Goal: Transaction & Acquisition: Purchase product/service

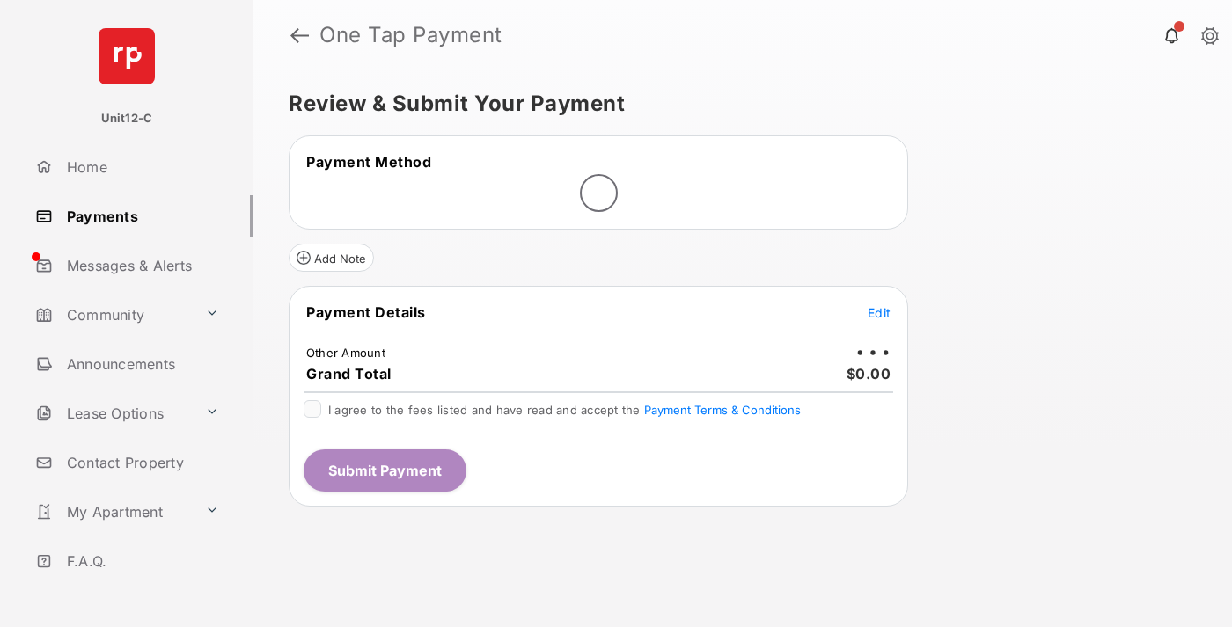
click at [879, 312] on span "Edit" at bounding box center [879, 312] width 23 height 15
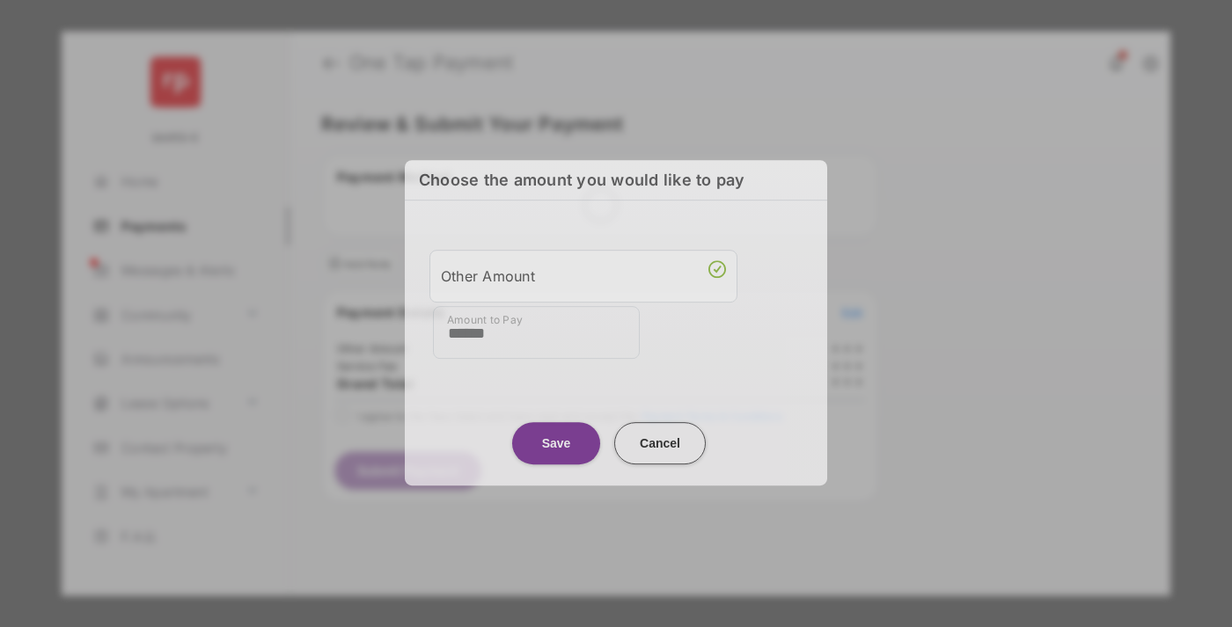
type input "******"
click at [556, 438] on button "Save" at bounding box center [556, 443] width 88 height 42
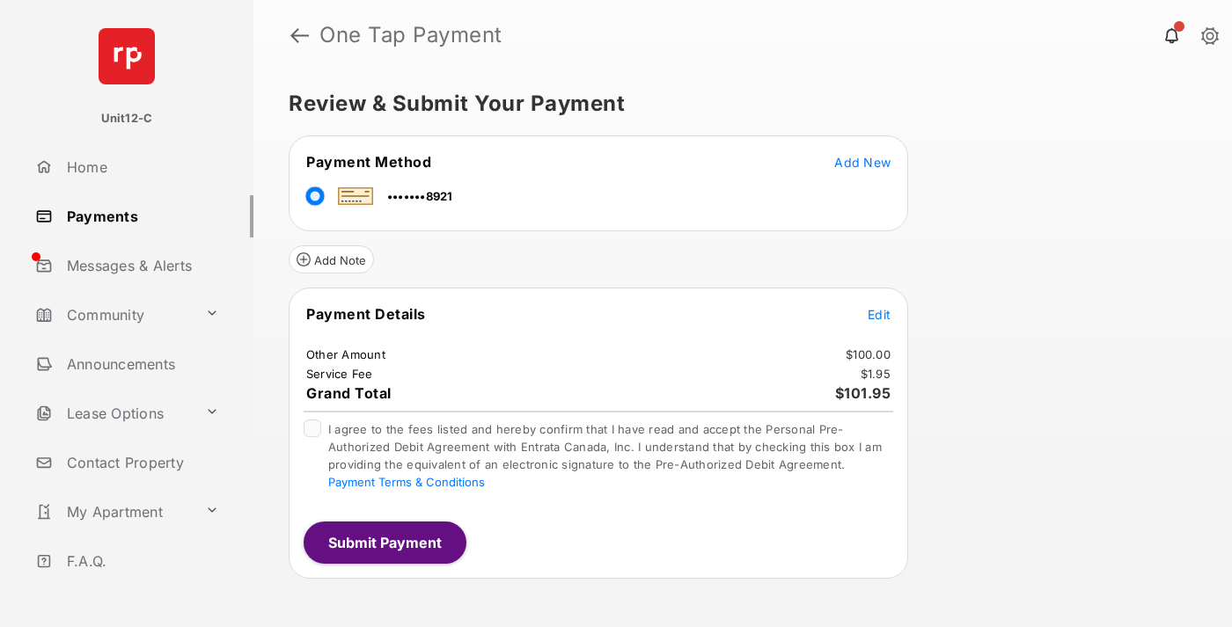
click at [879, 314] on span "Edit" at bounding box center [879, 314] width 23 height 15
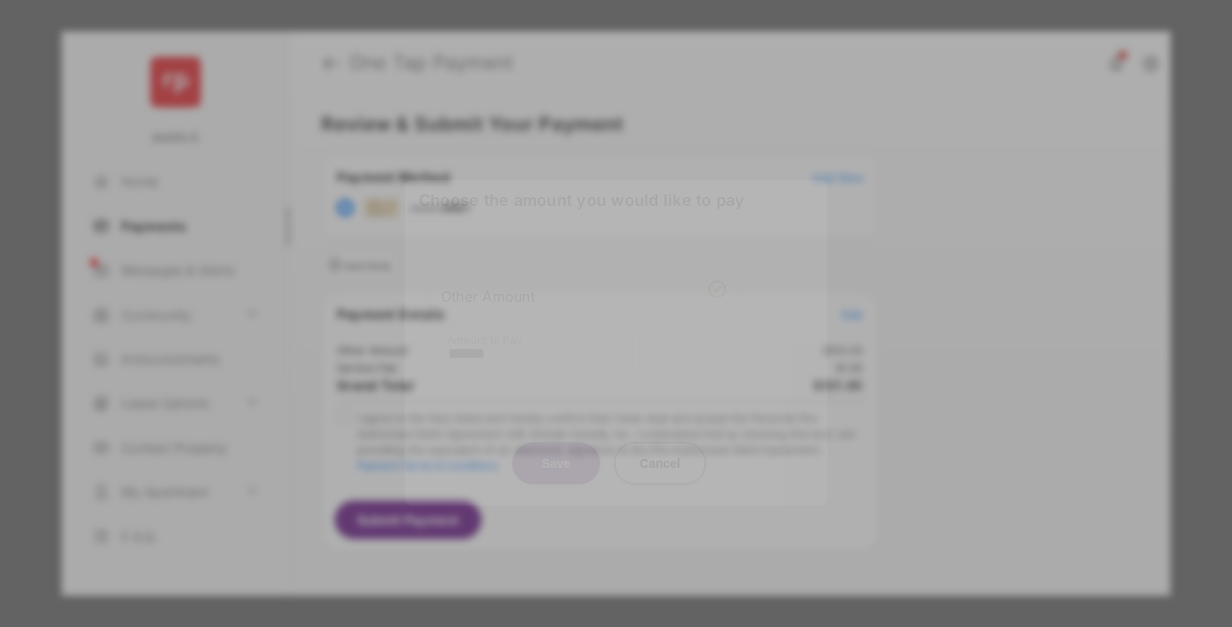
click at [556, 459] on button "Save" at bounding box center [556, 463] width 88 height 42
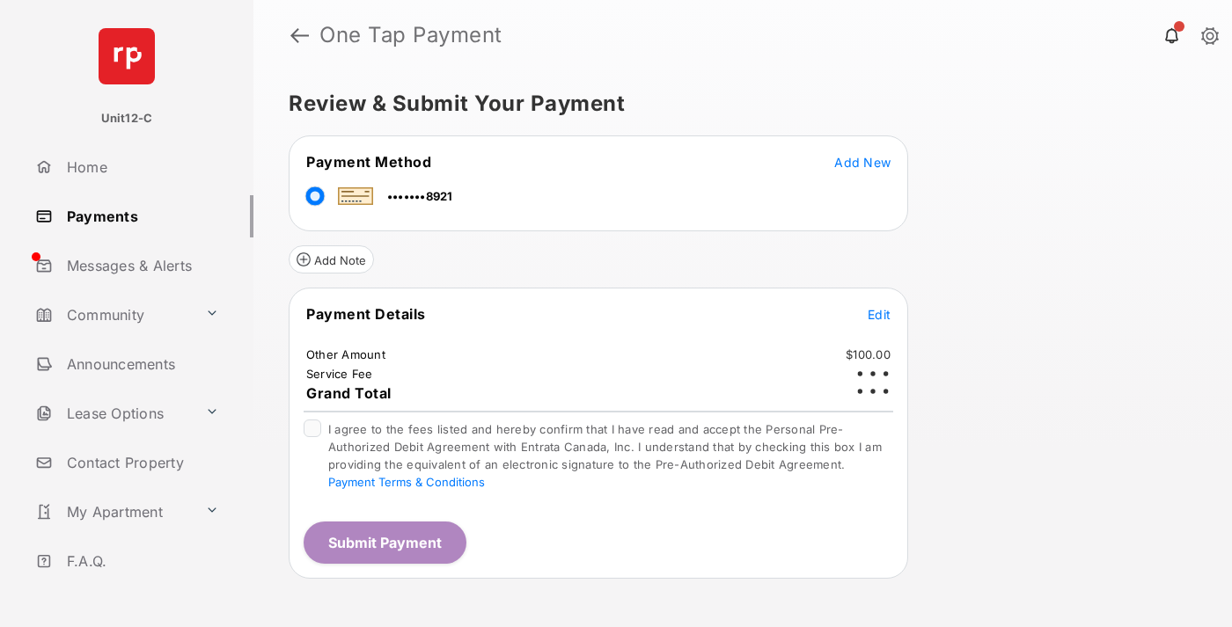
click at [384, 542] on button "Submit Payment" at bounding box center [385, 543] width 163 height 42
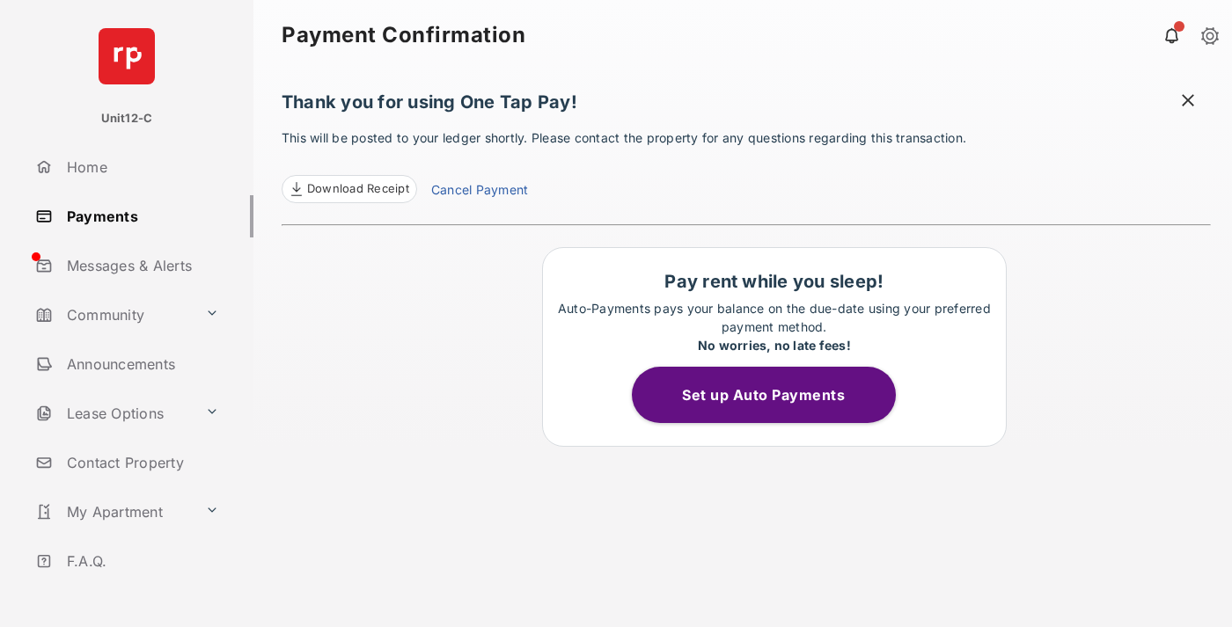
click at [1188, 102] on span at bounding box center [1188, 103] width 18 height 22
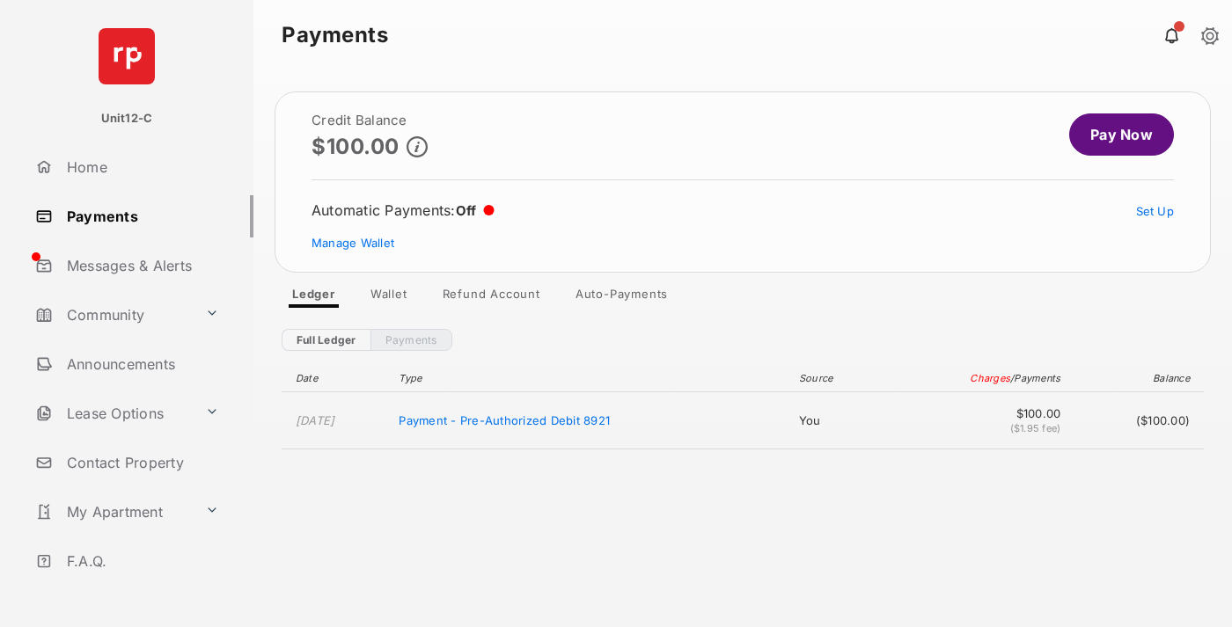
click at [353, 243] on link "Manage Wallet" at bounding box center [352, 243] width 83 height 14
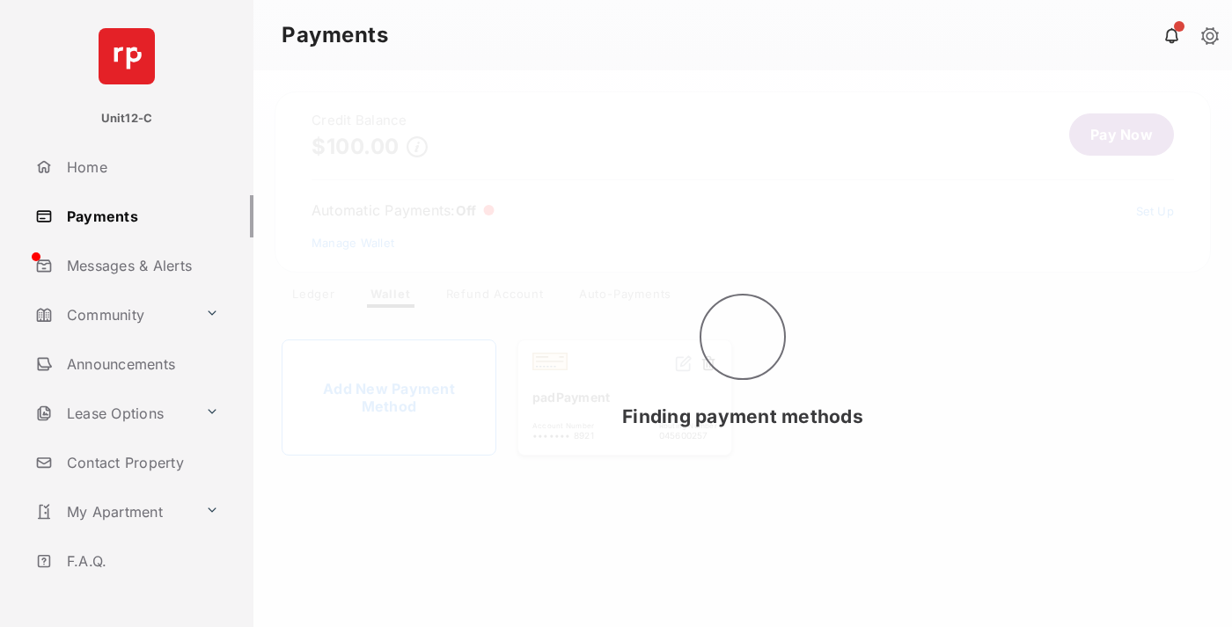
click at [708, 364] on button at bounding box center [709, 365] width 18 height 20
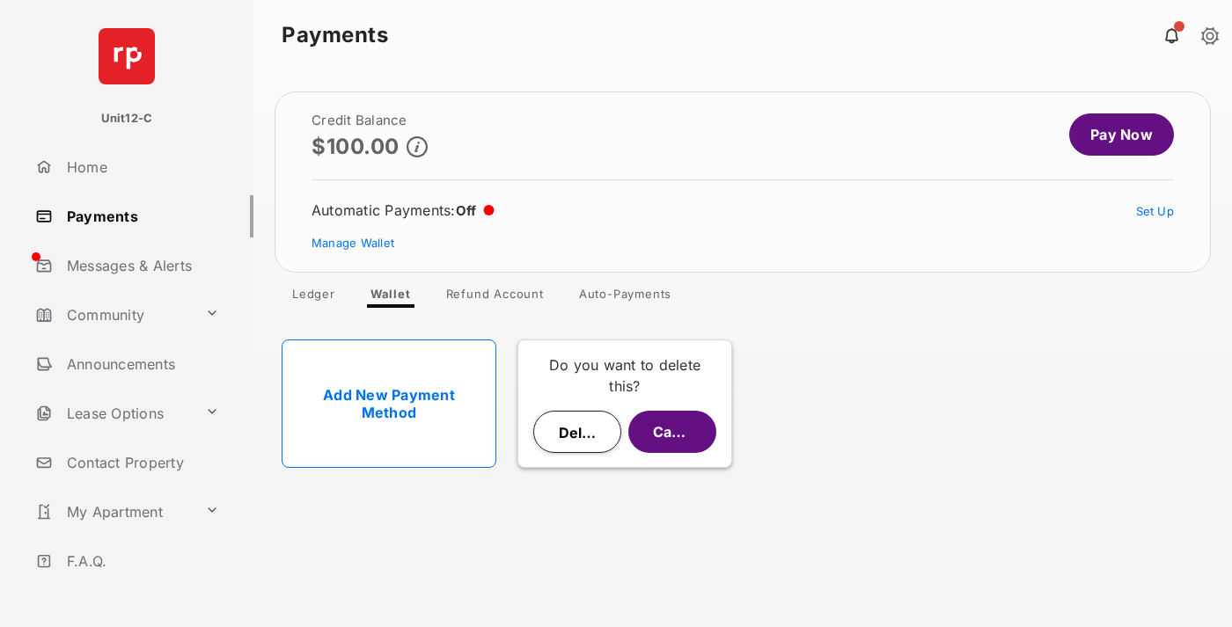
click at [577, 432] on button "Delete" at bounding box center [577, 432] width 88 height 42
